Goal: Navigation & Orientation: Find specific page/section

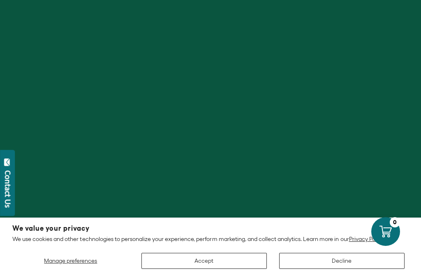
scroll to position [105, 0]
click at [362, 269] on button "Decline" at bounding box center [341, 261] width 125 height 16
click at [268, 269] on div "Manage preferences Accept Decline" at bounding box center [210, 258] width 396 height 22
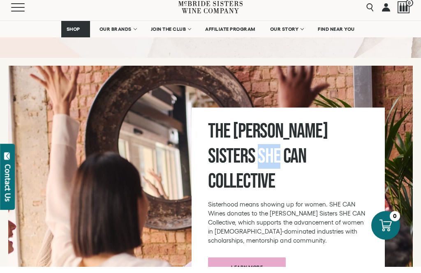
scroll to position [2975, 0]
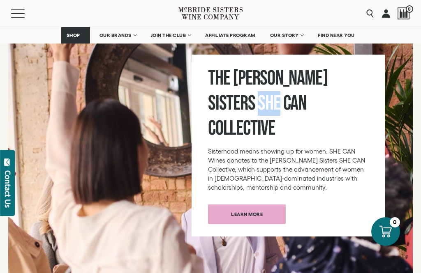
click at [377, 181] on div "The [PERSON_NAME] Sisters SHE CAN Collective Sisterhood means showing up for wo…" at bounding box center [288, 146] width 193 height 182
click at [374, 163] on div "The [PERSON_NAME] Sisters SHE CAN Collective Sisterhood means showing up for wo…" at bounding box center [288, 146] width 193 height 182
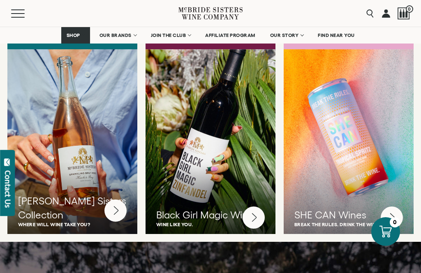
scroll to position [2112, 0]
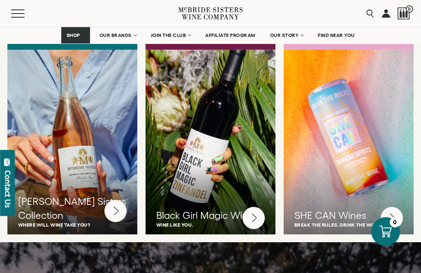
click at [375, 161] on div "SHE CAN Wines Break the rules. Drink the wine." at bounding box center [349, 145] width 130 height 191
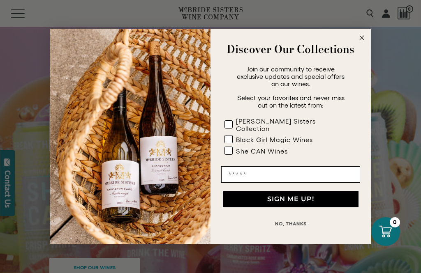
click at [366, 35] on icon "Close dialog" at bounding box center [362, 38] width 10 height 10
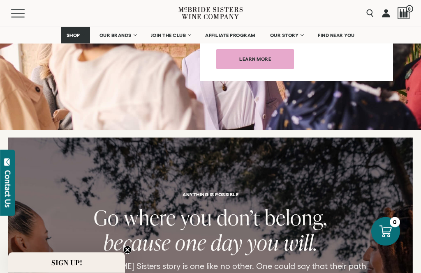
scroll to position [1087, 0]
click at [344, 40] on link "FIND NEAR YOU" at bounding box center [336, 35] width 48 height 16
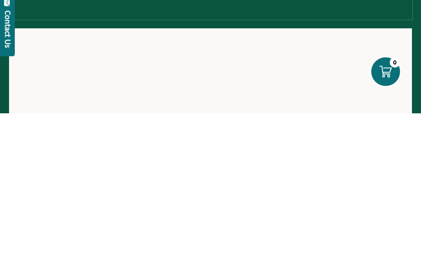
scroll to position [160, 0]
